Goal: Find specific page/section: Locate item on page

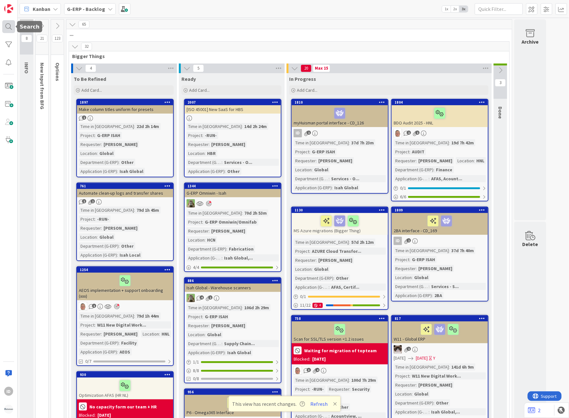
click at [5, 23] on div at bounding box center [8, 26] width 13 height 13
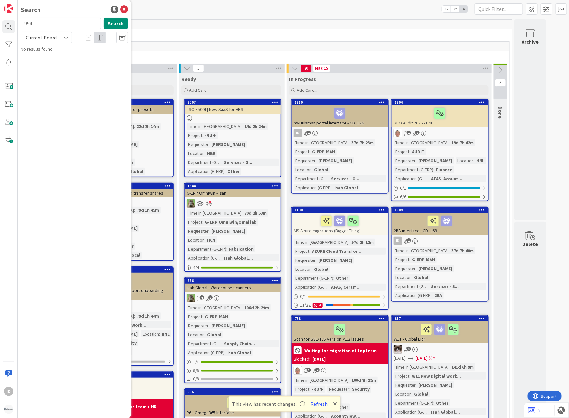
type input "994"
click at [63, 40] on div "Current Board" at bounding box center [46, 38] width 51 height 12
click at [52, 63] on span "All Boards" at bounding box center [57, 64] width 67 height 10
click at [41, 21] on input "994" at bounding box center [61, 24] width 80 height 12
drag, startPoint x: 41, startPoint y: 21, endPoint x: -30, endPoint y: 103, distance: 107.9
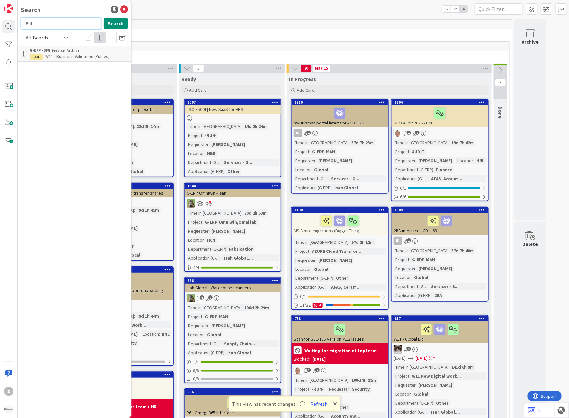
click at [0, 103] on html "ID Search 994 Search All Boards Current Board All Boards G-ERP - BFG Service › …" at bounding box center [284, 209] width 569 height 418
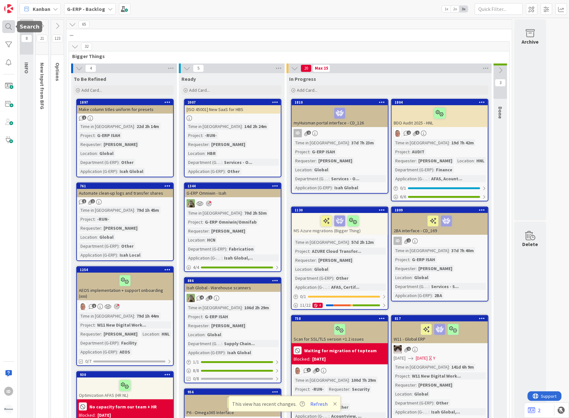
click at [11, 21] on div at bounding box center [8, 26] width 13 height 13
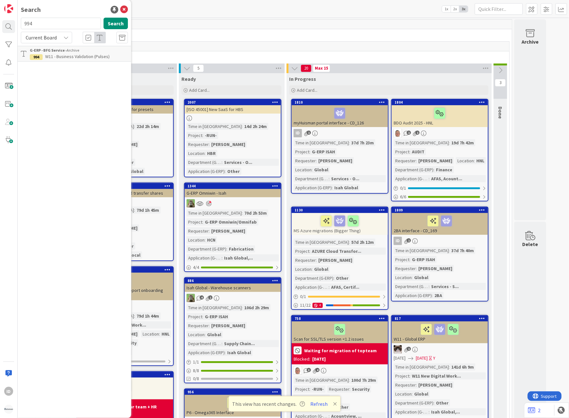
click at [45, 27] on input "994" at bounding box center [61, 24] width 80 height 12
type input "17487"
